Goal: Task Accomplishment & Management: Manage account settings

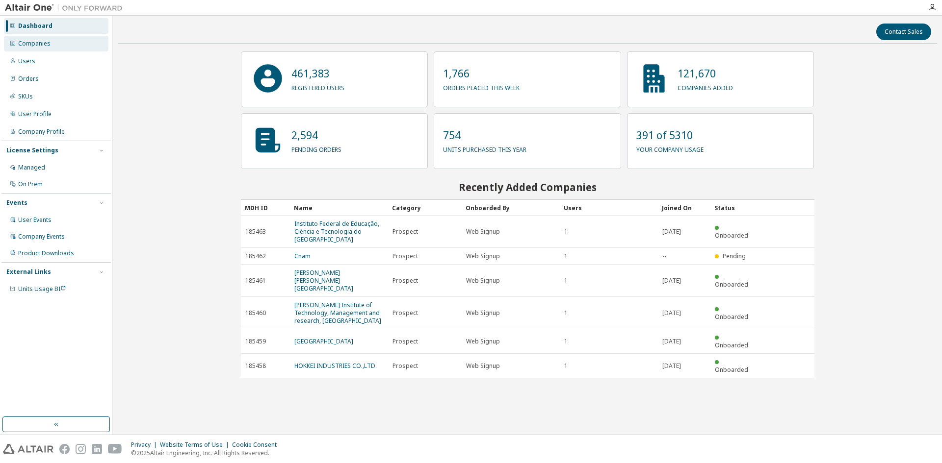
click at [40, 42] on div "Companies" at bounding box center [34, 44] width 32 height 8
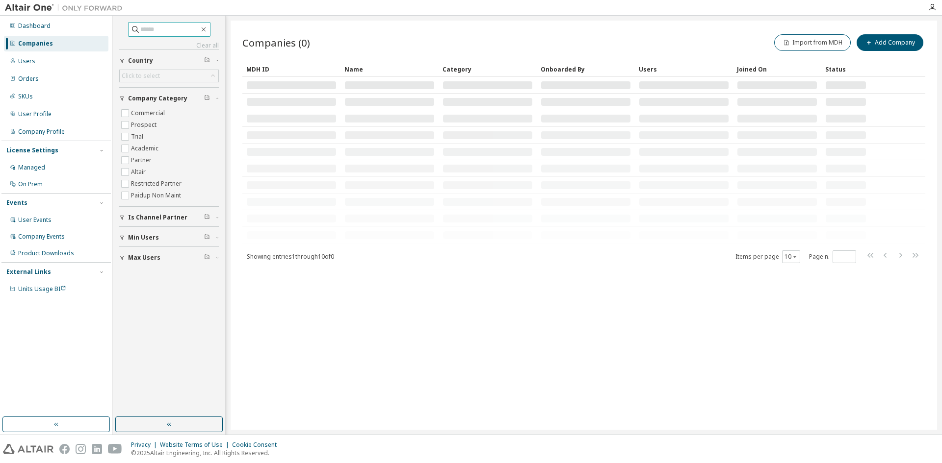
click at [159, 28] on input "text" at bounding box center [169, 30] width 59 height 10
paste input "**********"
type input "**********"
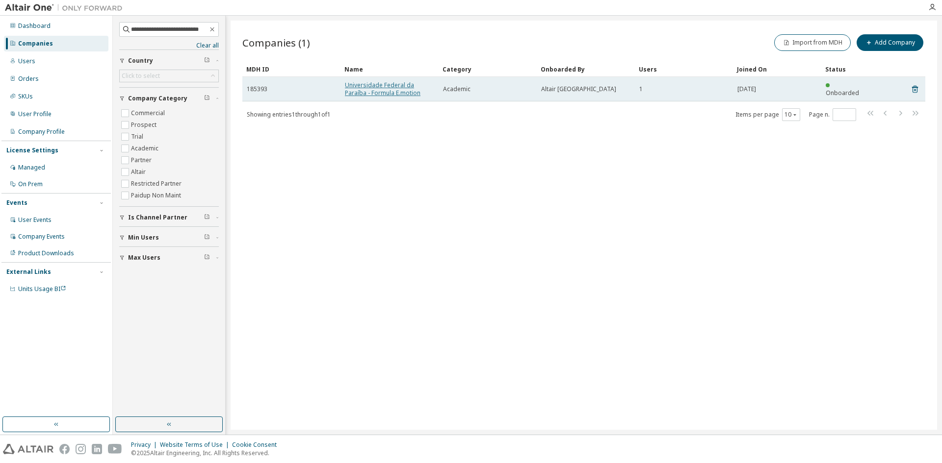
click at [379, 88] on link "Universidade Federal da Paraíba - Formula E.motion" at bounding box center [383, 89] width 76 height 16
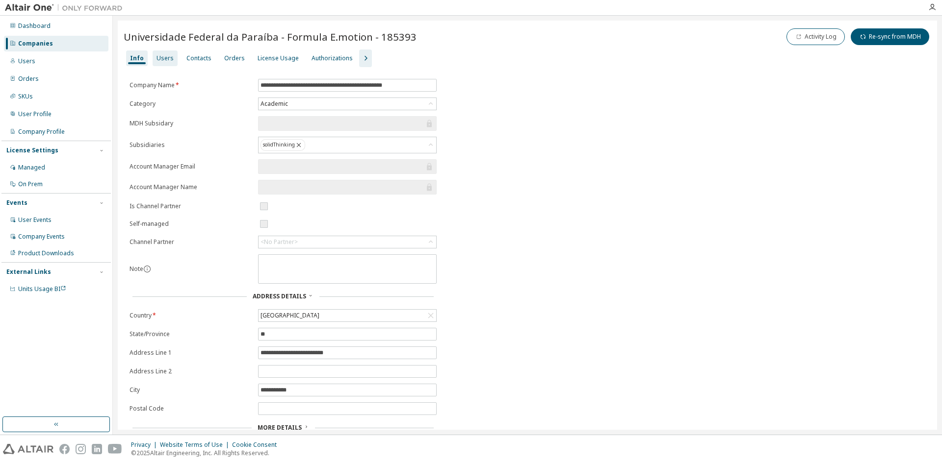
click at [161, 57] on div "Users" at bounding box center [164, 58] width 17 height 8
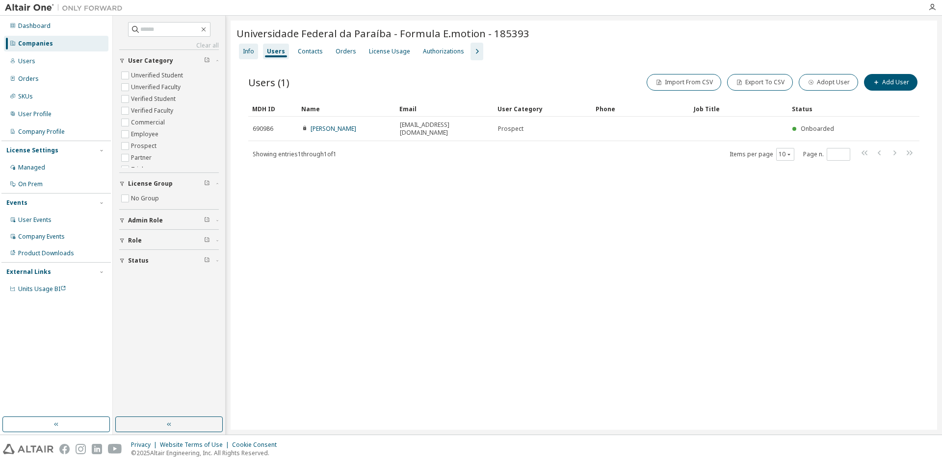
click at [246, 55] on div "Info" at bounding box center [248, 52] width 11 height 8
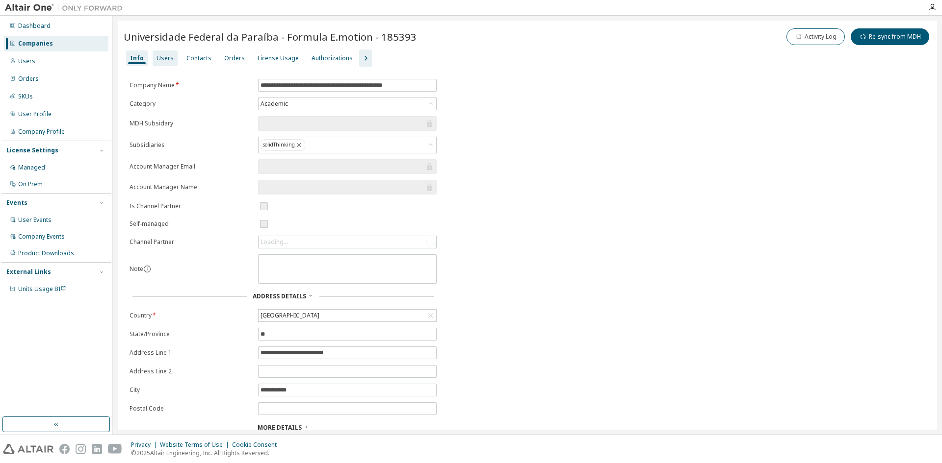
click at [167, 60] on div "Users" at bounding box center [164, 58] width 17 height 8
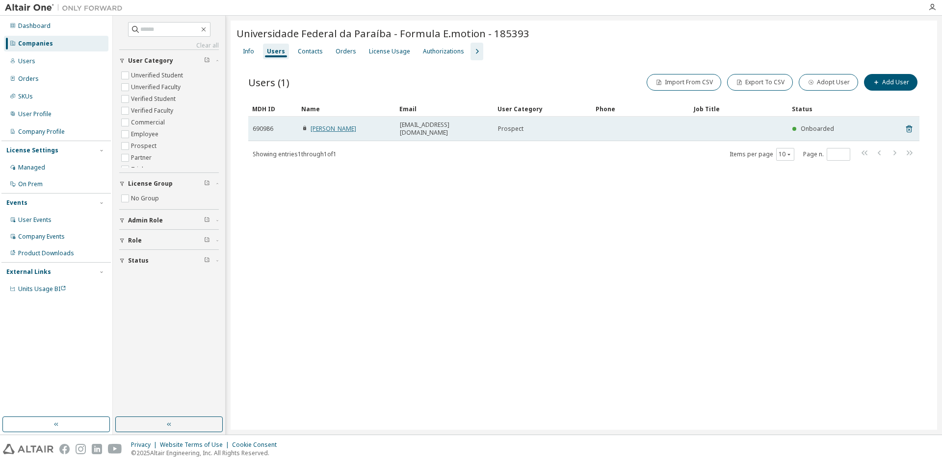
click at [339, 125] on link "Alan Barbosa" at bounding box center [333, 129] width 46 height 8
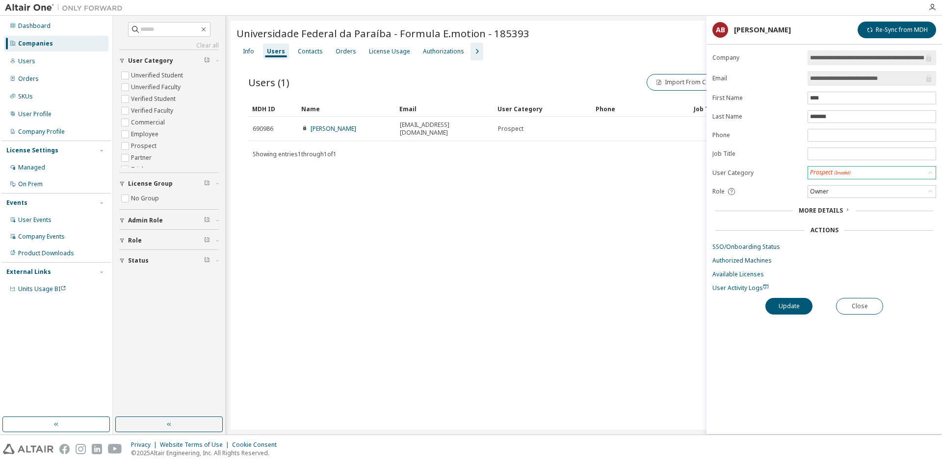
click at [868, 173] on div "Prospect (Invalid)" at bounding box center [871, 173] width 127 height 12
click at [864, 194] on li "Verified Student" at bounding box center [871, 198] width 126 height 13
click at [795, 306] on button "Update" at bounding box center [788, 306] width 47 height 17
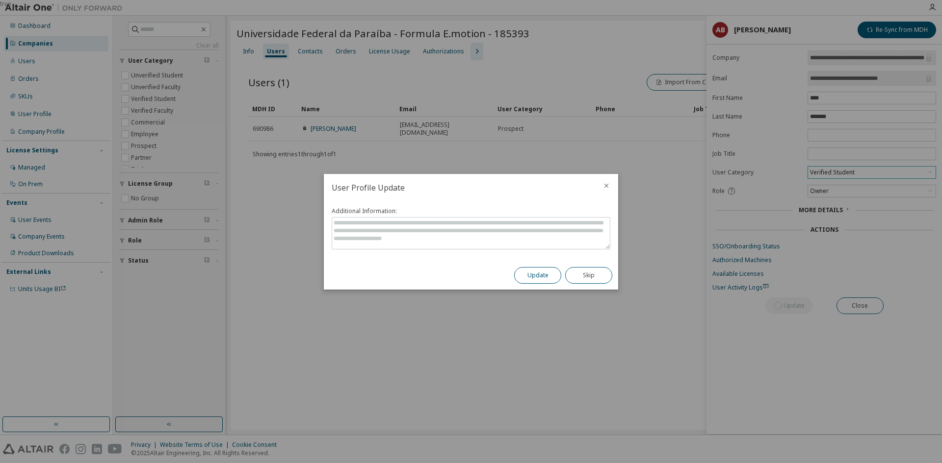
click at [531, 269] on button "Update" at bounding box center [537, 275] width 47 height 17
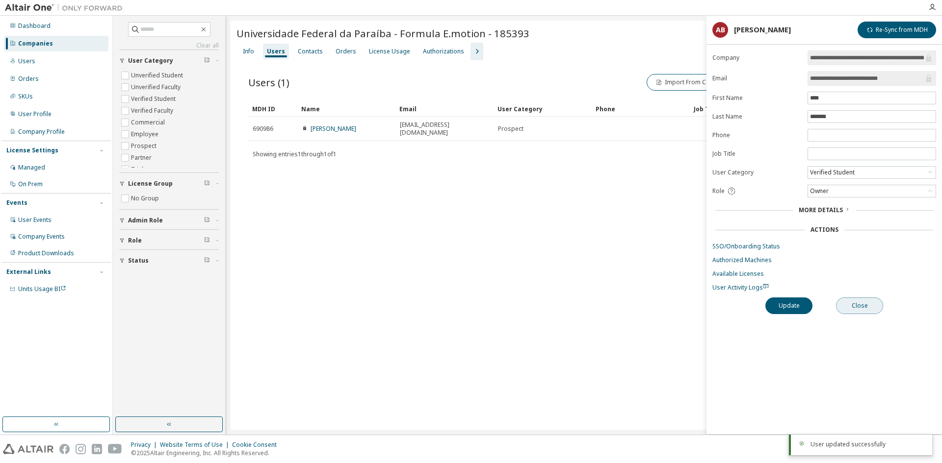
click at [873, 306] on button "Close" at bounding box center [859, 306] width 47 height 17
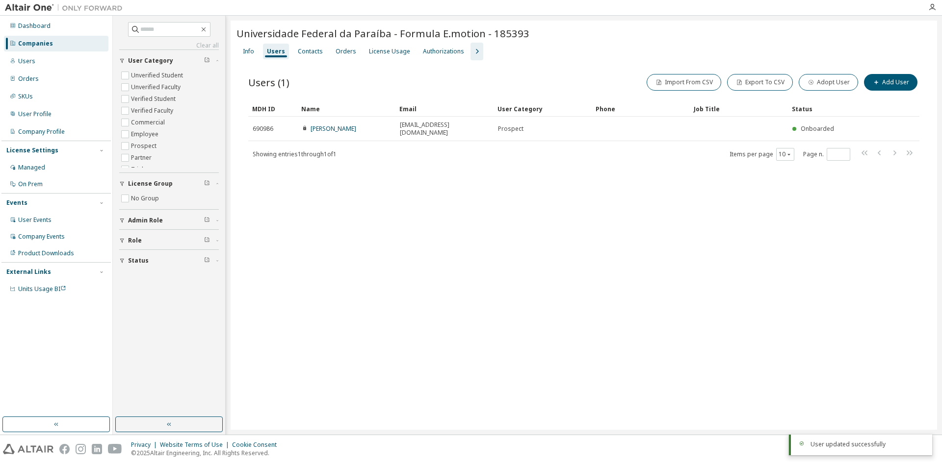
click at [561, 213] on div "Universidade Federal da Paraíba - Formula E.motion - 185393 Clear Load Save Sav…" at bounding box center [583, 225] width 706 height 409
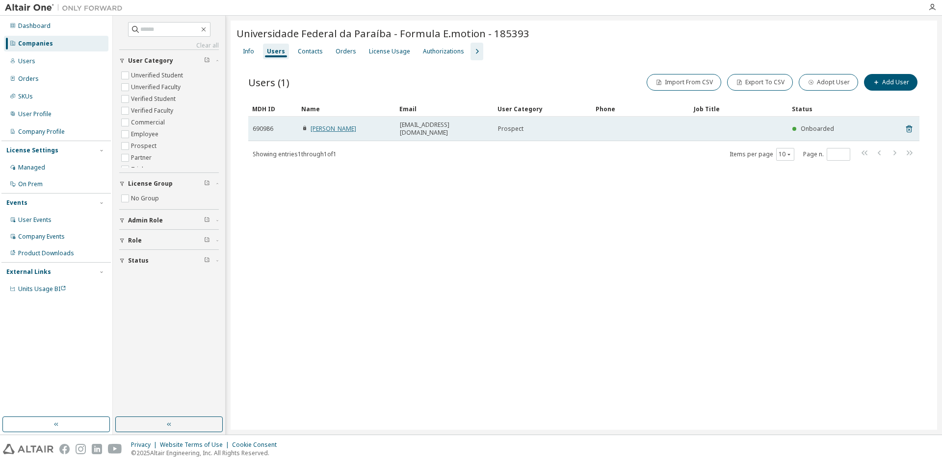
click at [331, 128] on link "Alan Barbosa" at bounding box center [333, 129] width 46 height 8
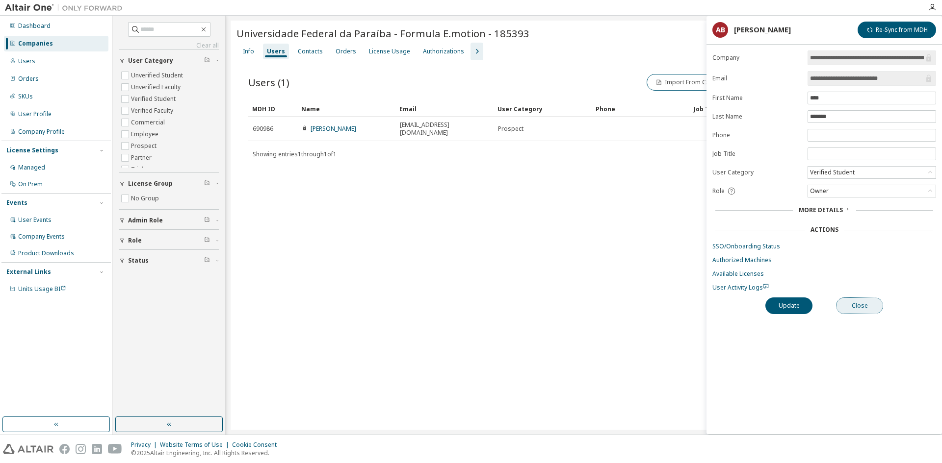
click at [861, 298] on button "Close" at bounding box center [859, 306] width 47 height 17
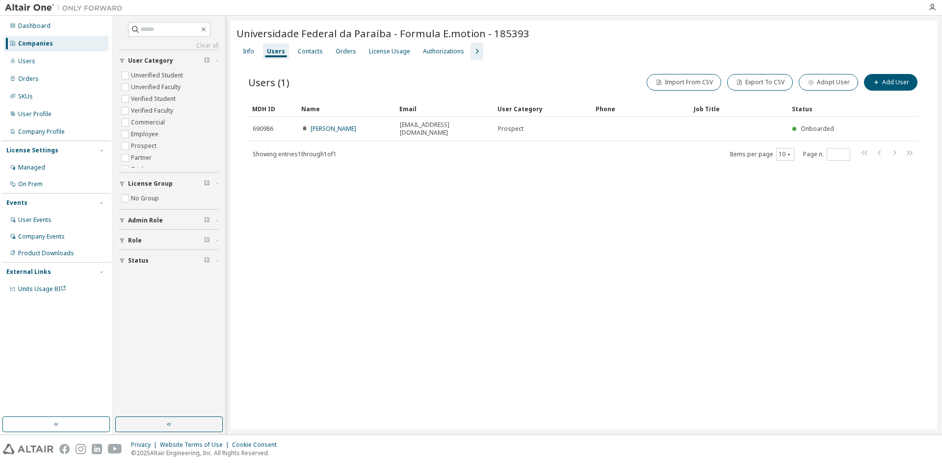
click at [274, 55] on div "Users" at bounding box center [276, 52] width 18 height 8
click at [251, 49] on div "Info" at bounding box center [248, 52] width 11 height 8
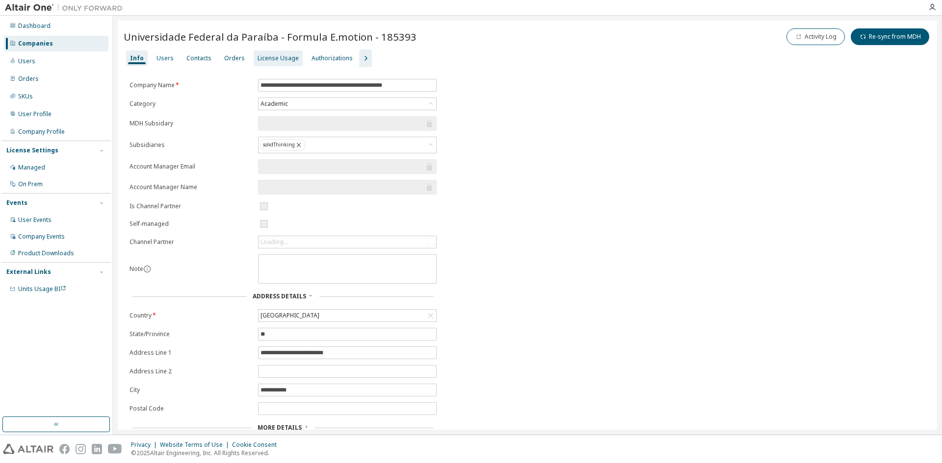
click at [265, 59] on div "License Usage" at bounding box center [277, 58] width 41 height 8
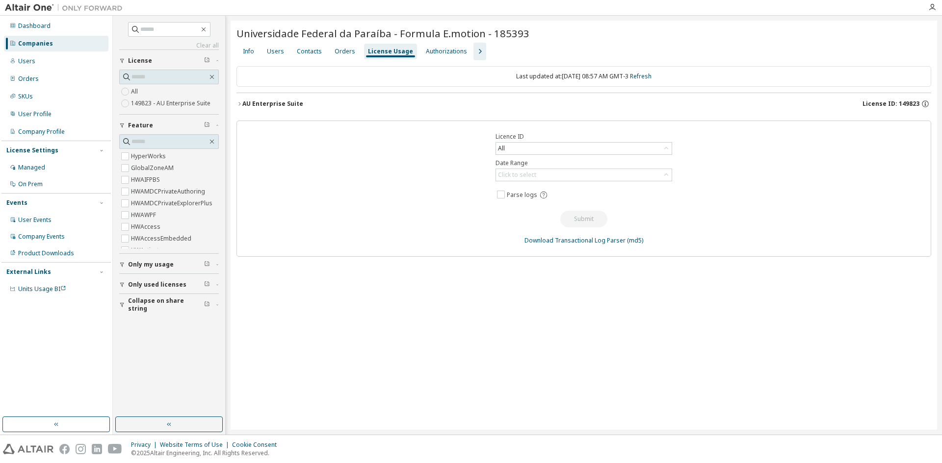
click at [281, 103] on div "AU Enterprise Suite" at bounding box center [272, 104] width 61 height 8
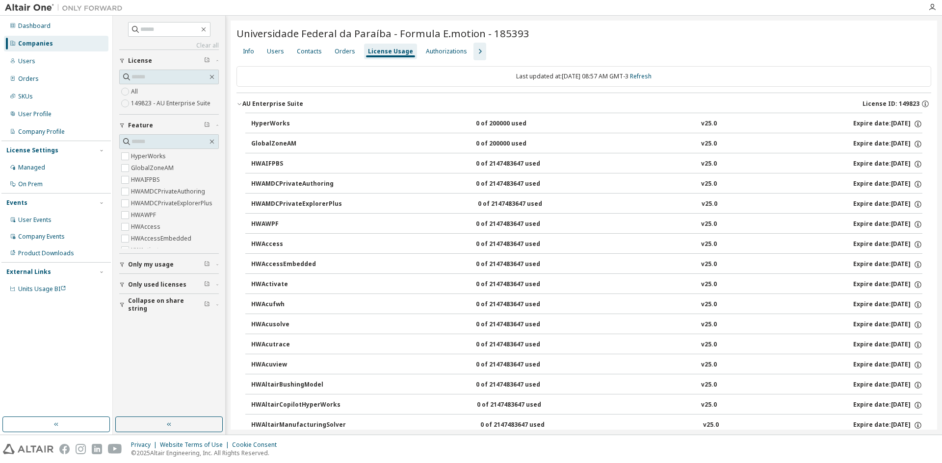
click at [281, 103] on div "AU Enterprise Suite" at bounding box center [272, 104] width 61 height 8
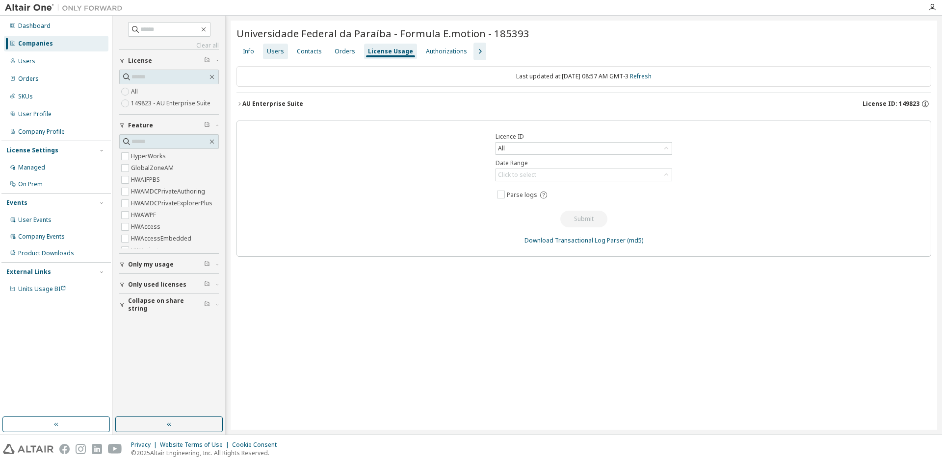
click at [276, 51] on div "Users" at bounding box center [275, 52] width 17 height 8
